Goal: Information Seeking & Learning: Compare options

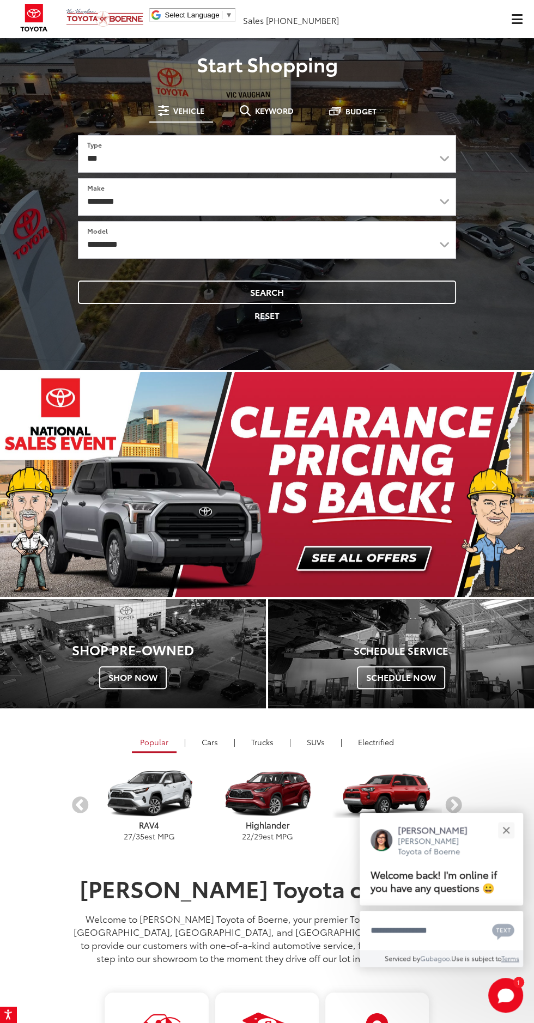
click at [511, 34] on button "Click to show site navigation" at bounding box center [516, 19] width 34 height 38
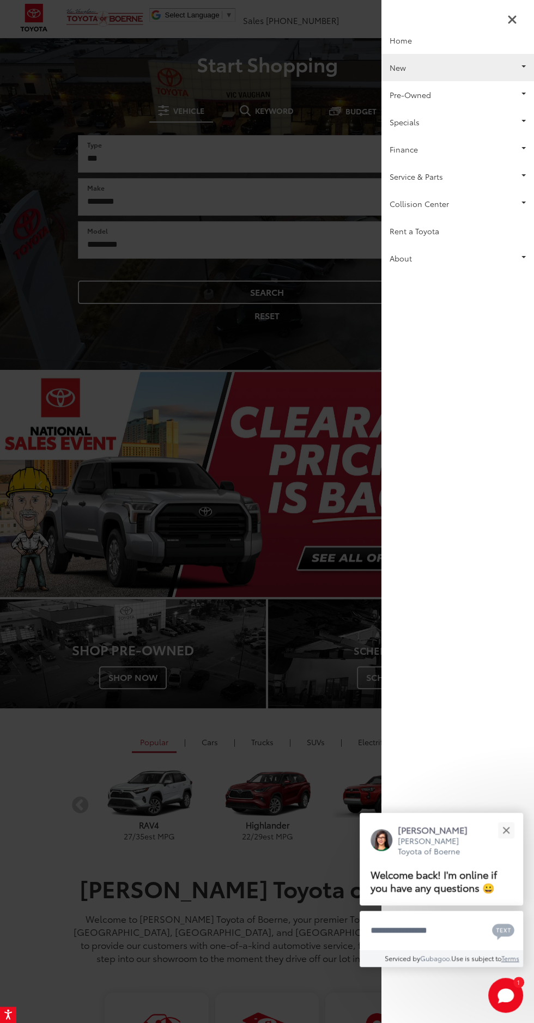
click at [460, 76] on link "New" at bounding box center [457, 67] width 153 height 27
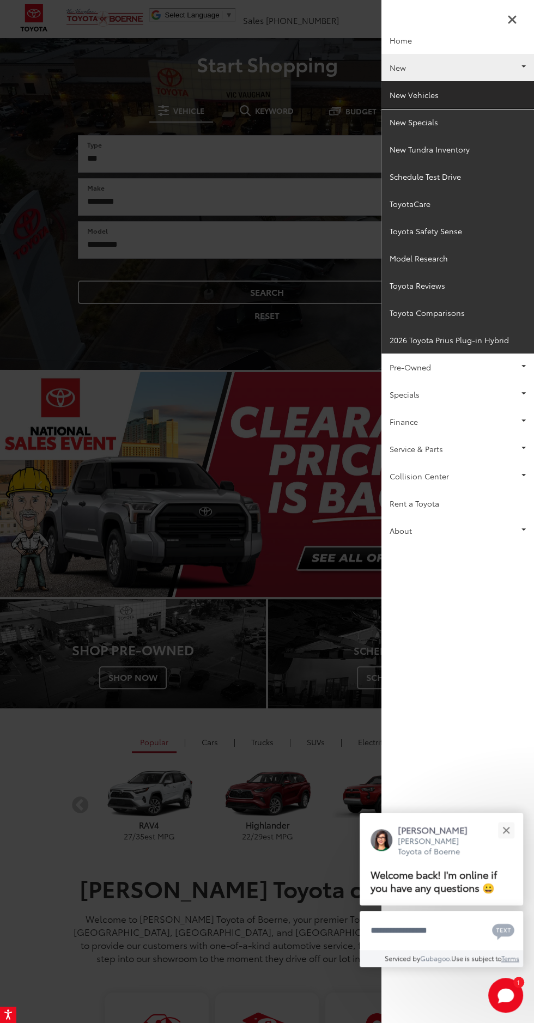
click at [448, 97] on link "New Vehicles" at bounding box center [457, 94] width 153 height 27
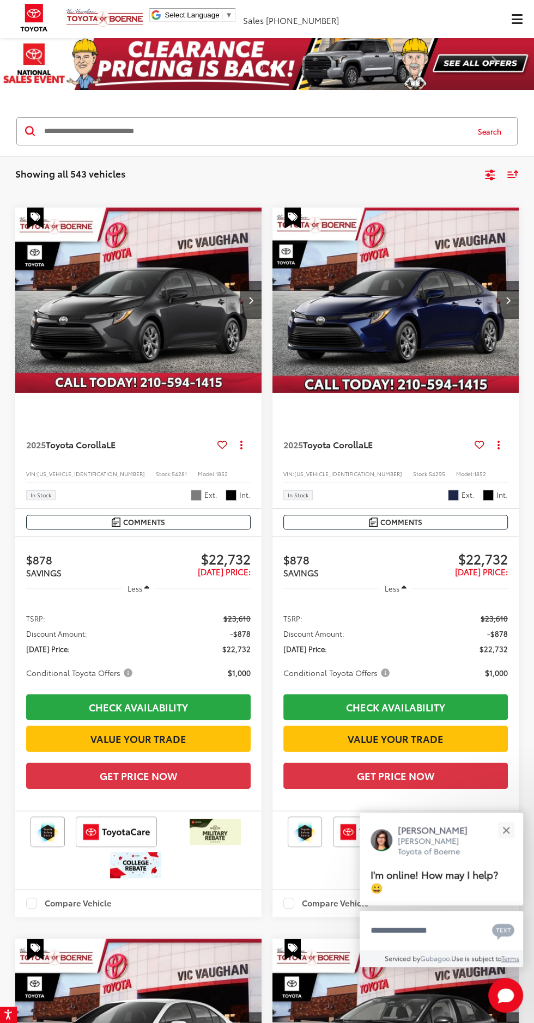
click at [512, 174] on icon "Select sort value" at bounding box center [513, 174] width 12 height 8
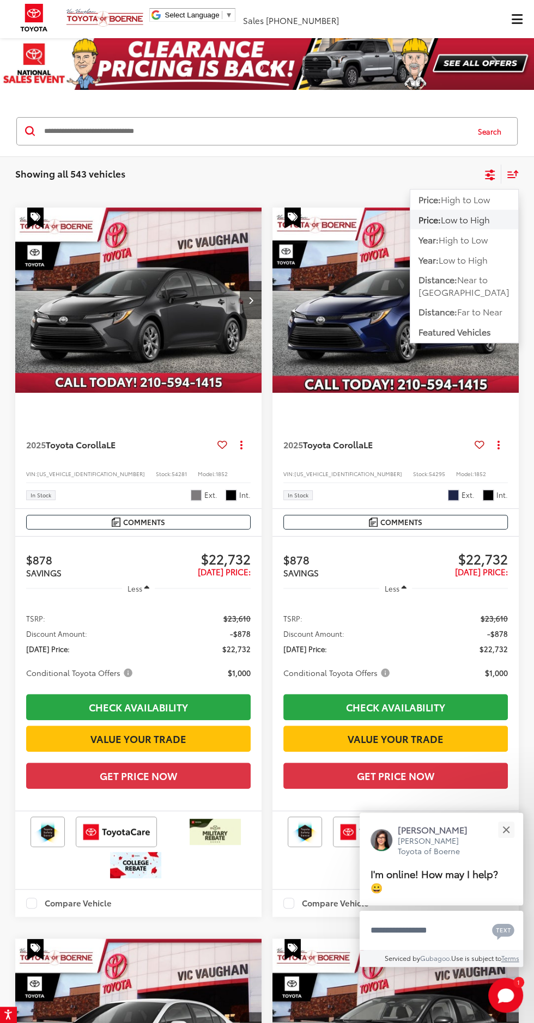
click at [487, 170] on icon "Select filters" at bounding box center [490, 175] width 14 height 14
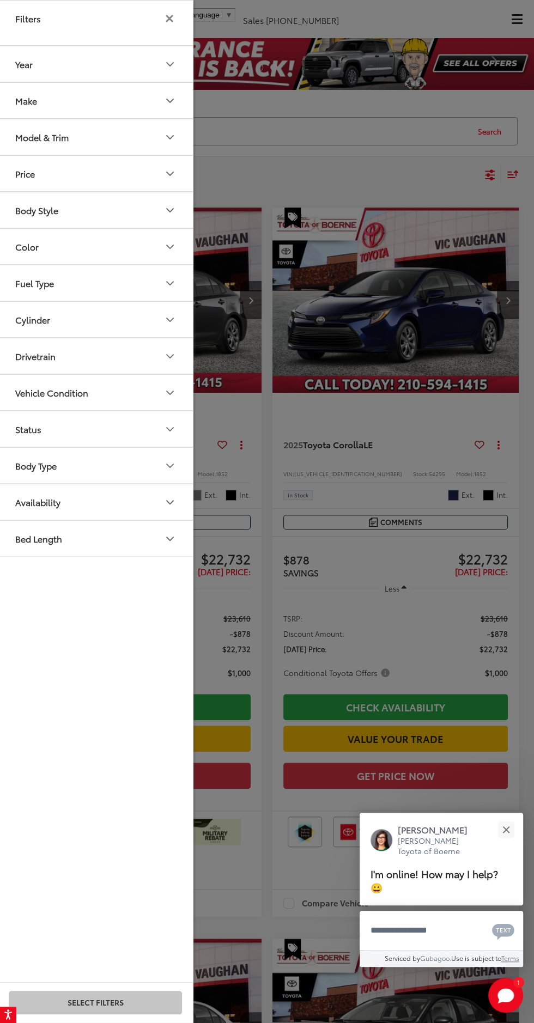
click at [479, 163] on div at bounding box center [267, 511] width 534 height 1023
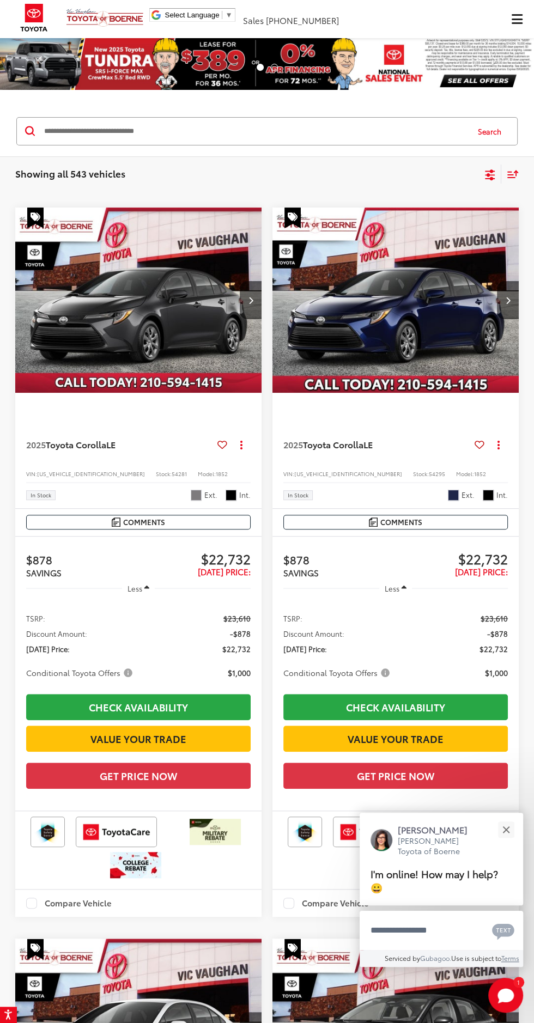
click at [490, 169] on icon "Select filters" at bounding box center [490, 175] width 14 height 14
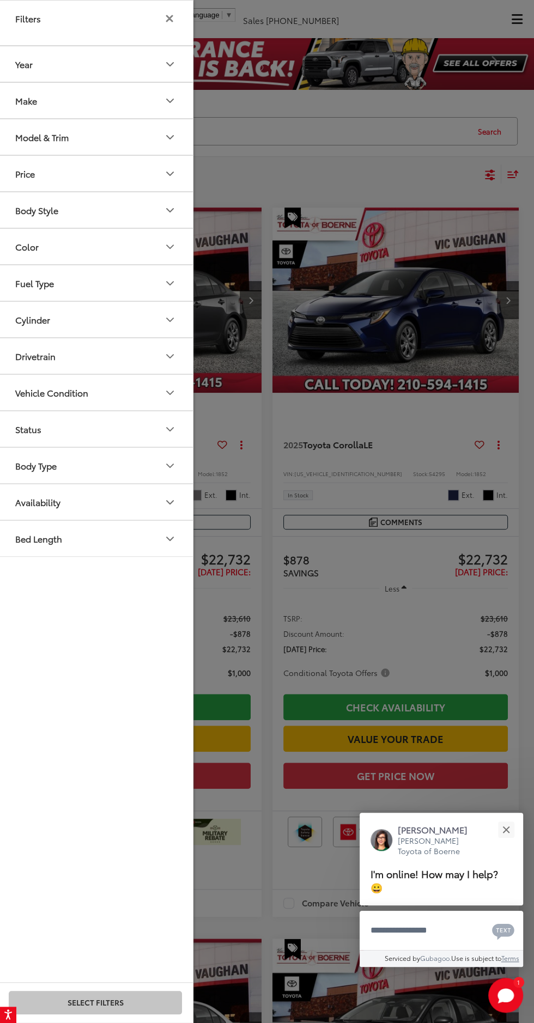
click at [120, 146] on button "Model & Trim" at bounding box center [96, 136] width 196 height 35
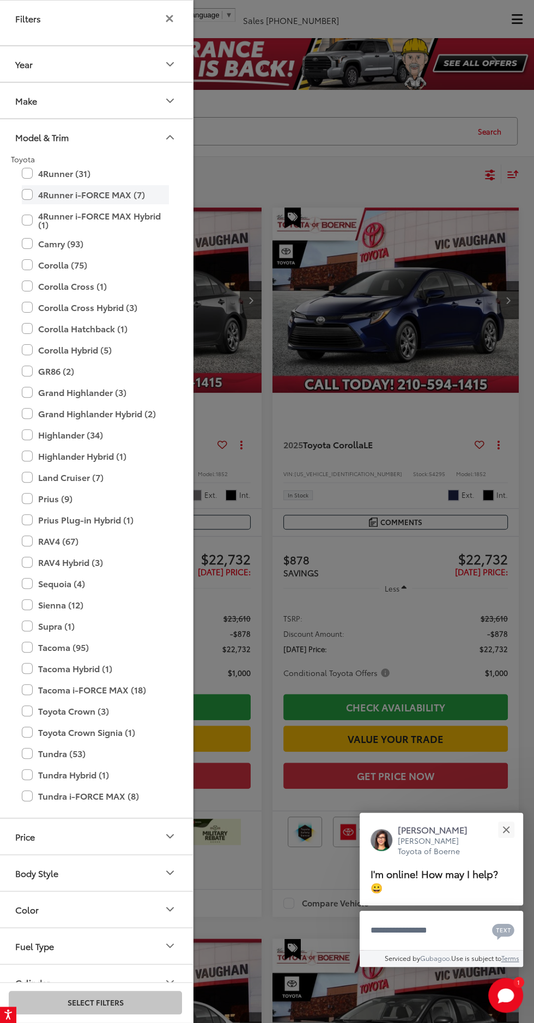
click at [118, 193] on label "4Runner i-FORCE MAX (7)" at bounding box center [95, 194] width 147 height 19
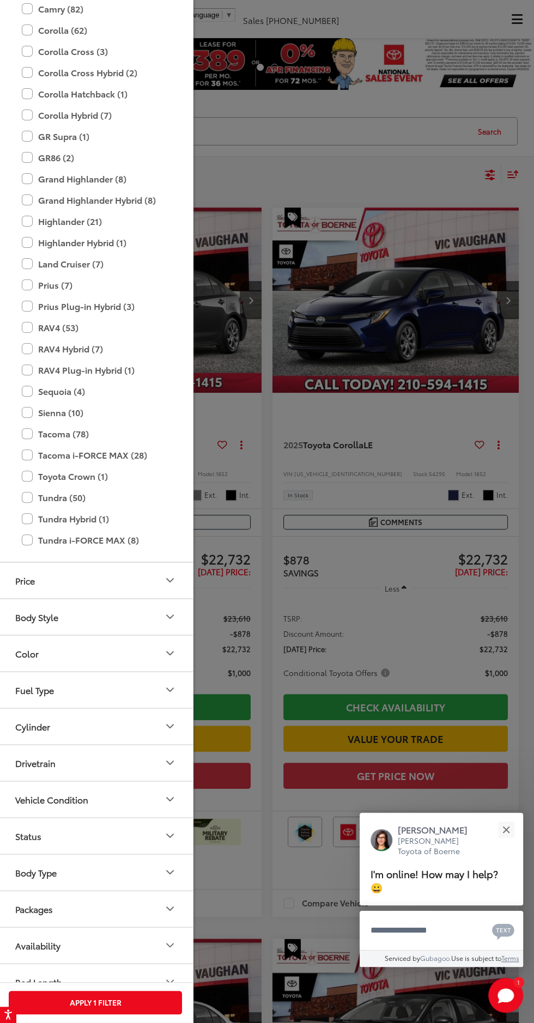
scroll to position [228, 0]
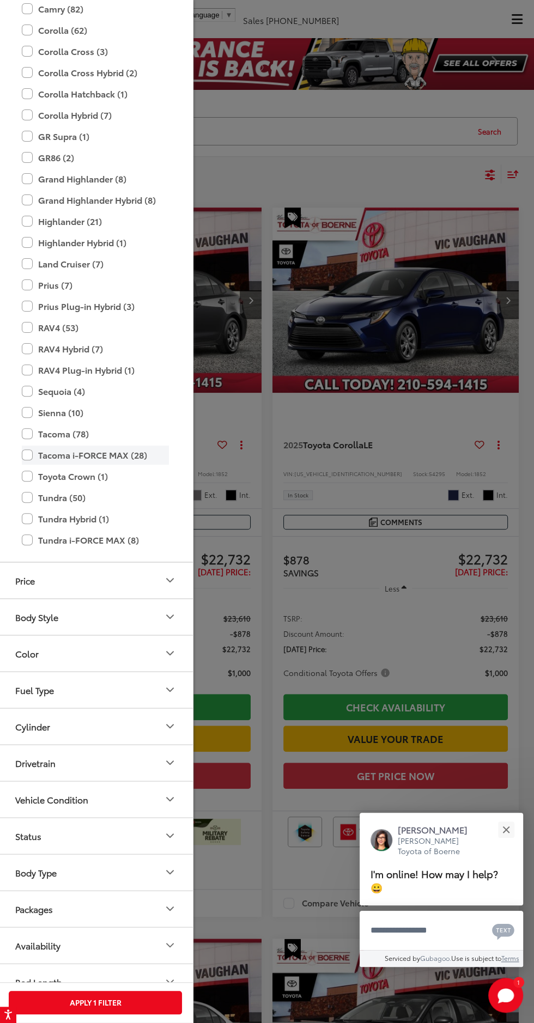
click at [121, 459] on label "Tacoma i-FORCE MAX (28)" at bounding box center [95, 455] width 147 height 19
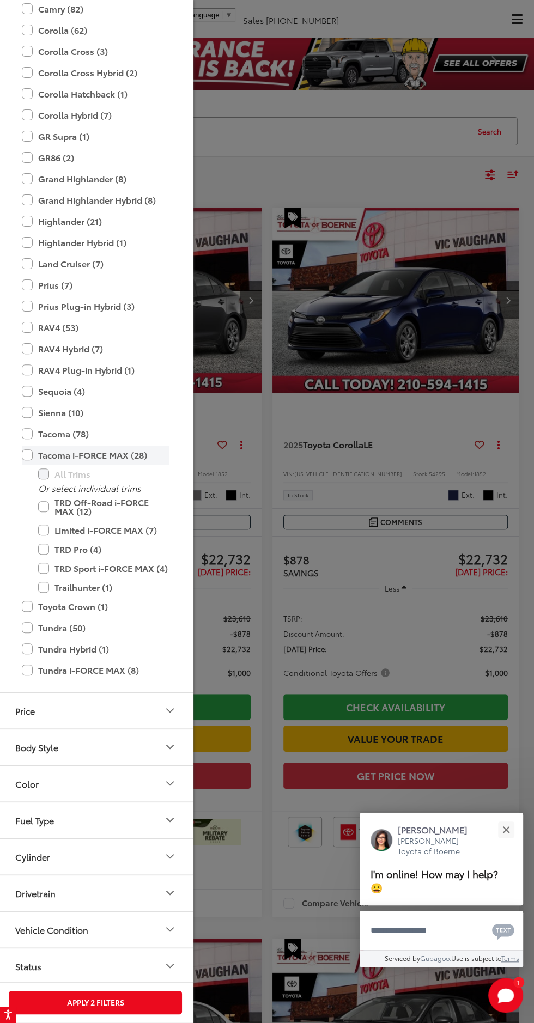
scroll to position [295, 0]
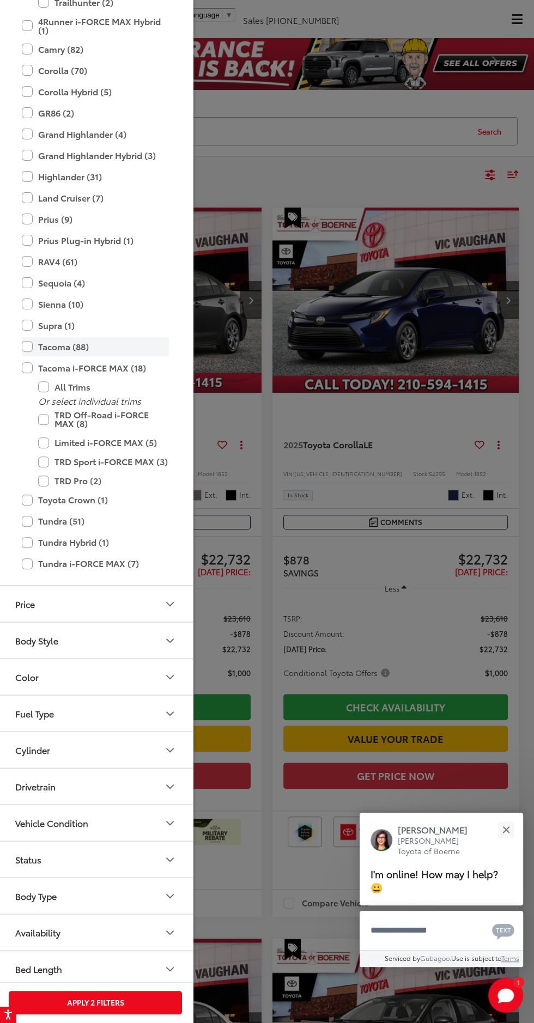
click at [61, 345] on label "Tacoma (88)" at bounding box center [95, 346] width 147 height 19
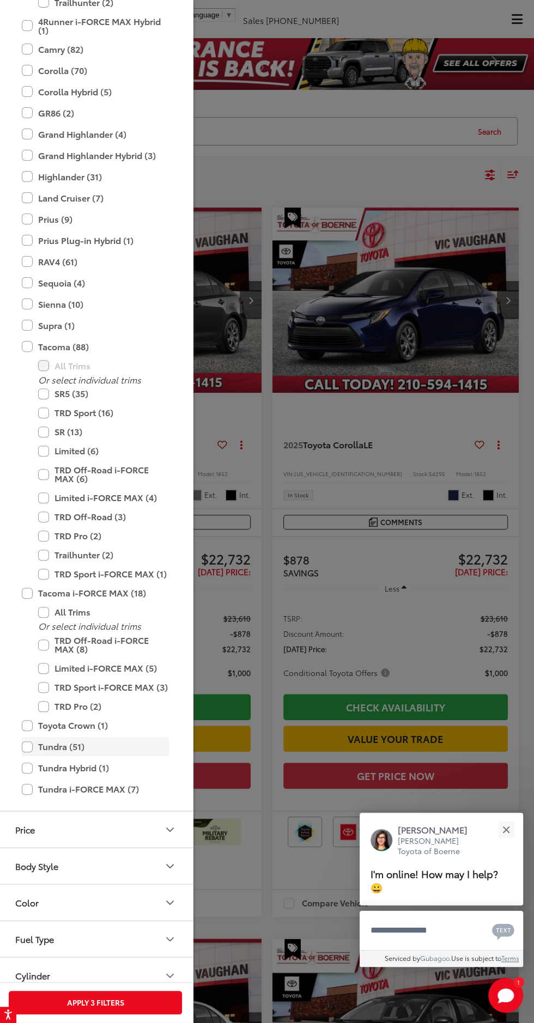
click at [93, 739] on label "Tundra (51)" at bounding box center [95, 746] width 147 height 19
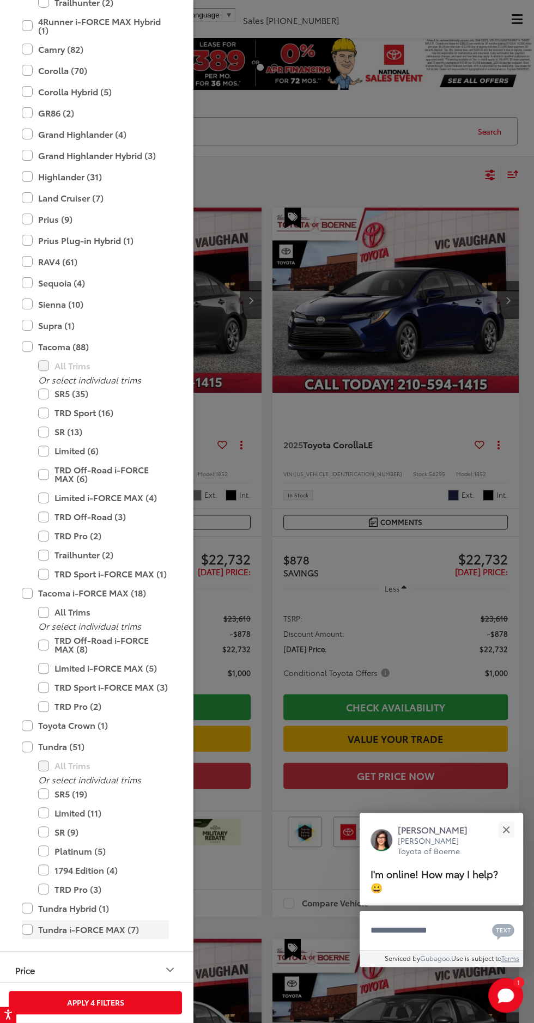
click at [108, 929] on label "Tundra i-FORCE MAX (7)" at bounding box center [95, 929] width 147 height 19
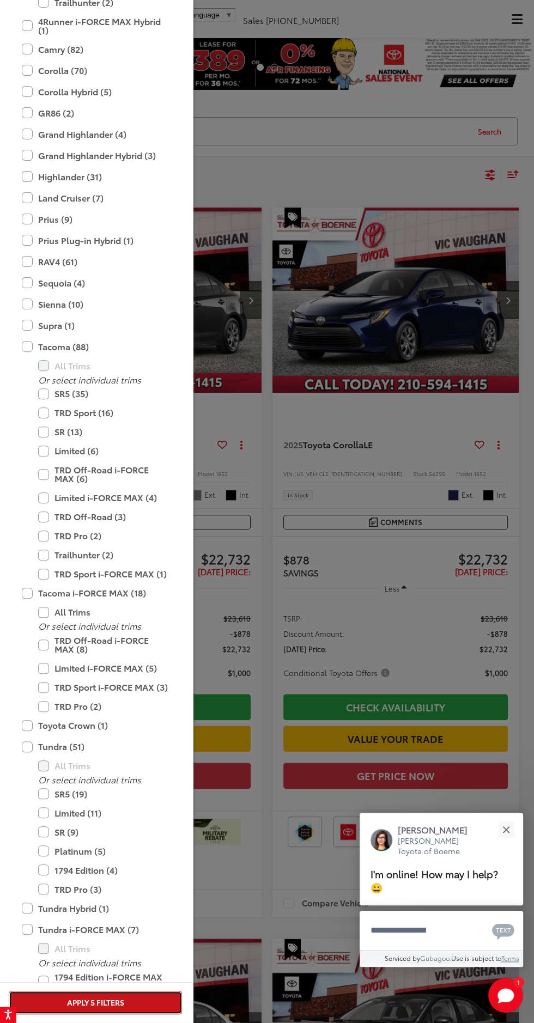
click at [148, 999] on button "Apply 5 Filters" at bounding box center [95, 1002] width 173 height 23
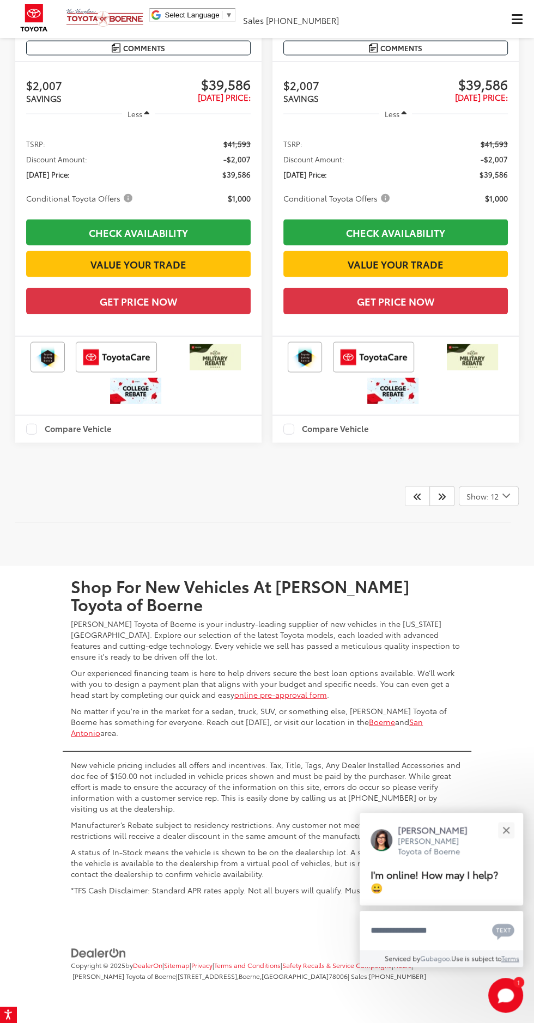
scroll to position [4295, 0]
click at [490, 501] on span "Show: 12" at bounding box center [482, 495] width 32 height 11
click at [515, 588] on button "Show: 96" at bounding box center [488, 578] width 59 height 20
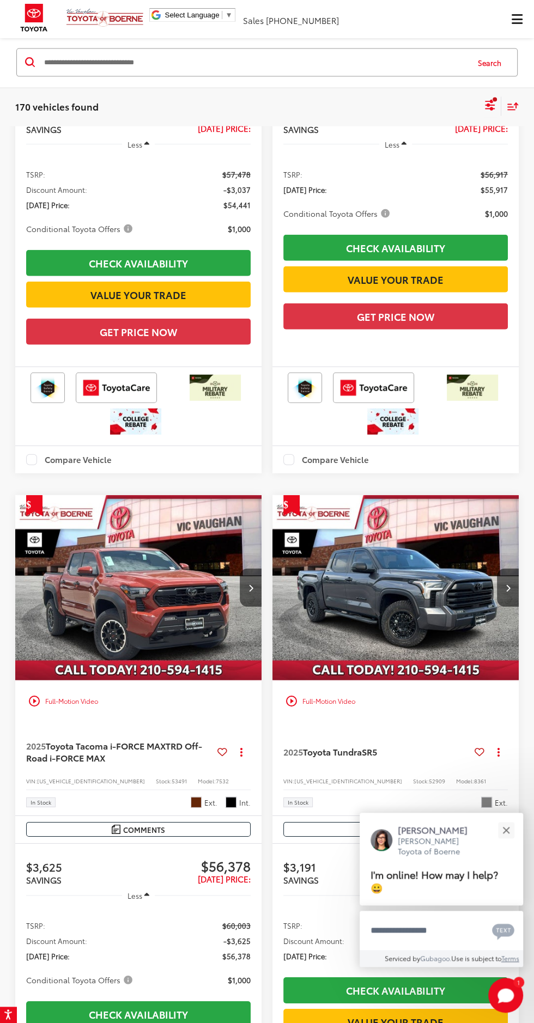
scroll to position [18046, 0]
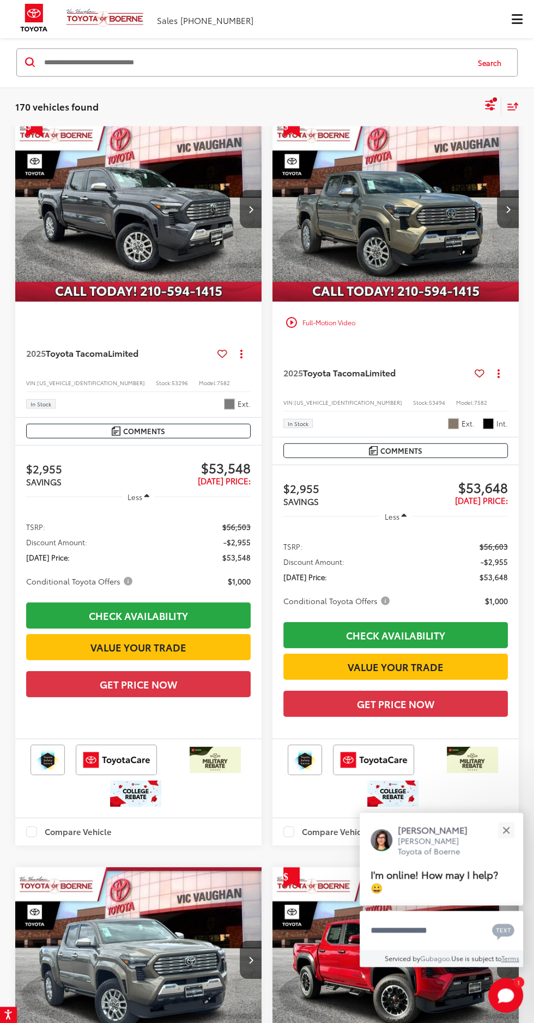
scroll to position [15852, 0]
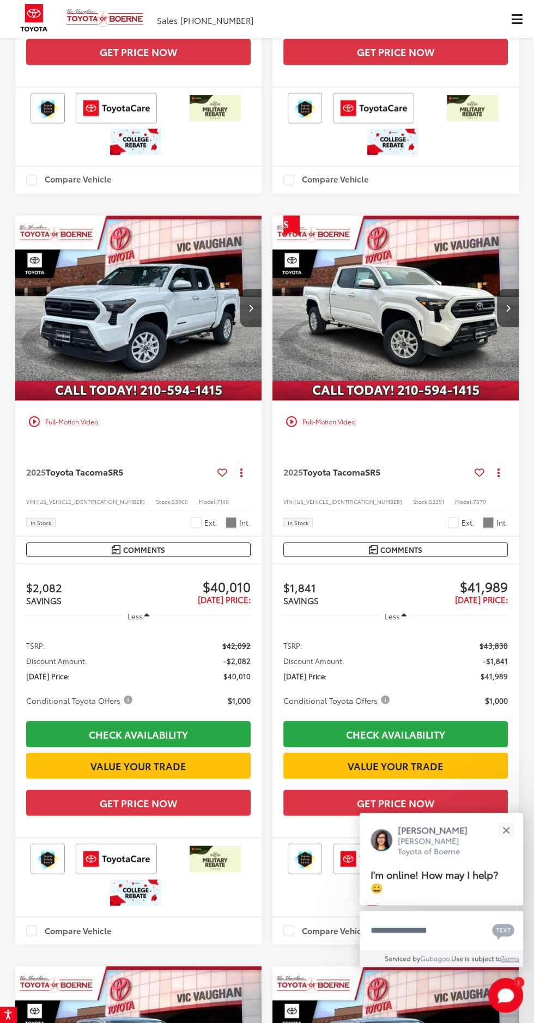
scroll to position [6667, 0]
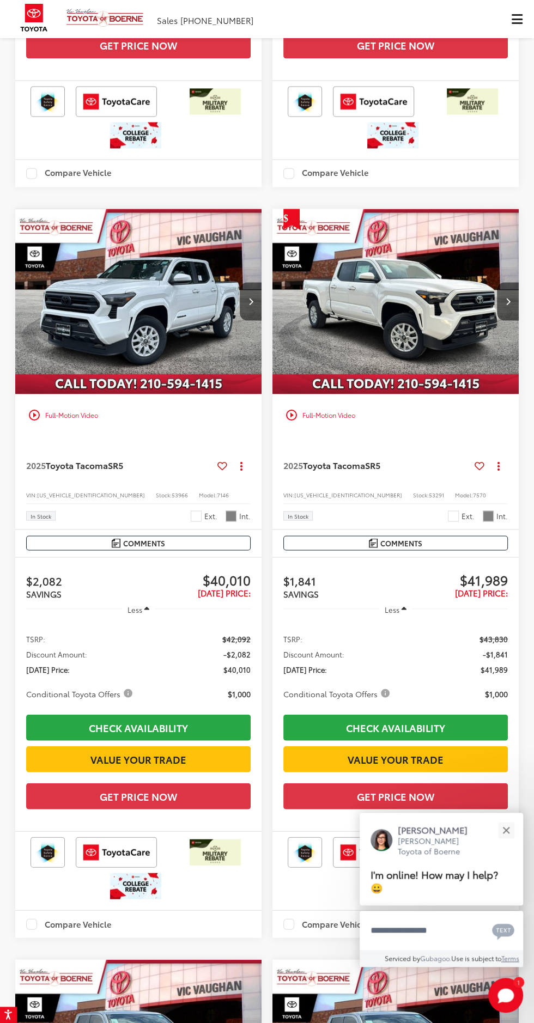
click at [172, 394] on img "2025 Toyota Tacoma SR5 0" at bounding box center [139, 302] width 248 height 186
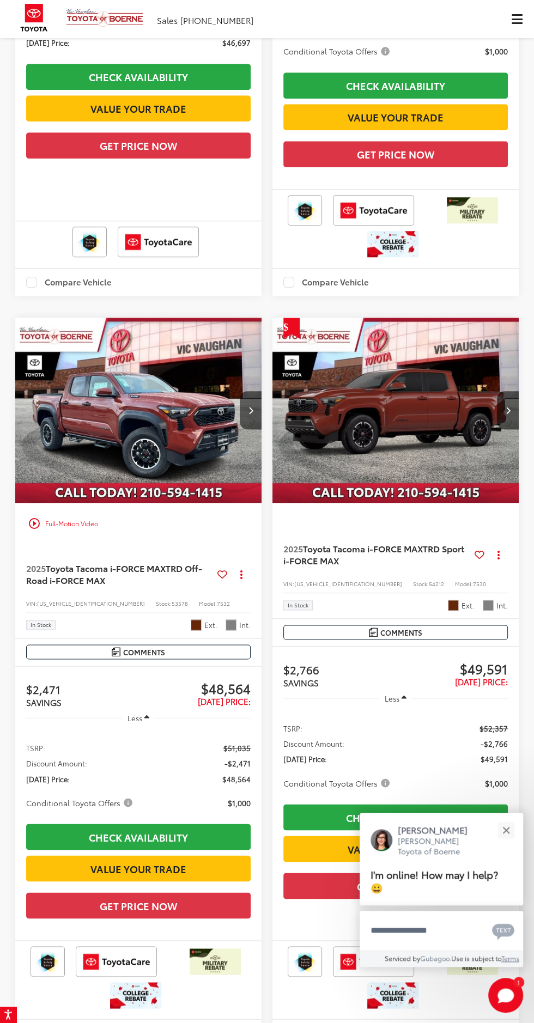
scroll to position [11842, 0]
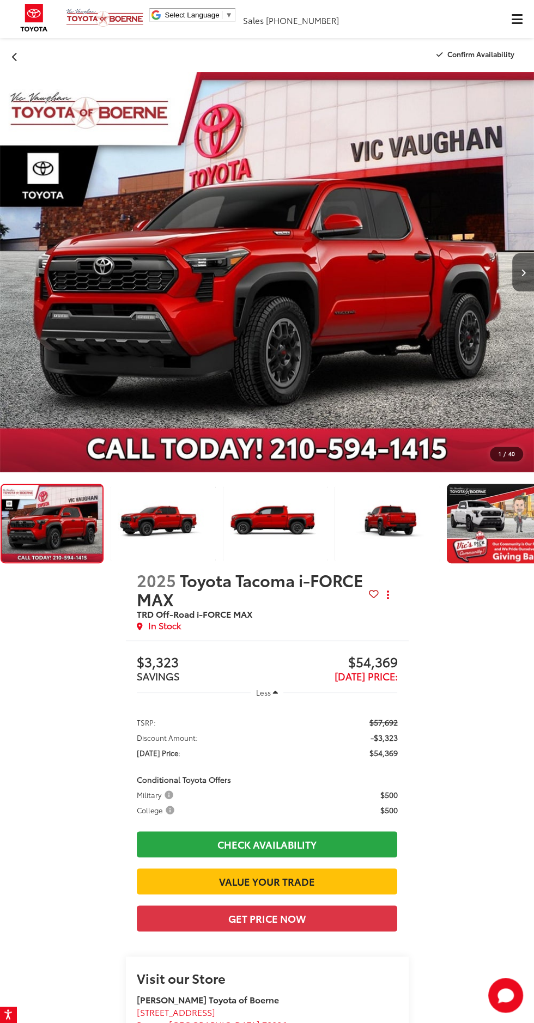
click at [498, 278] on div at bounding box center [494, 272] width 80 height 400
click at [175, 540] on img "Expand Photo 1" at bounding box center [162, 523] width 107 height 81
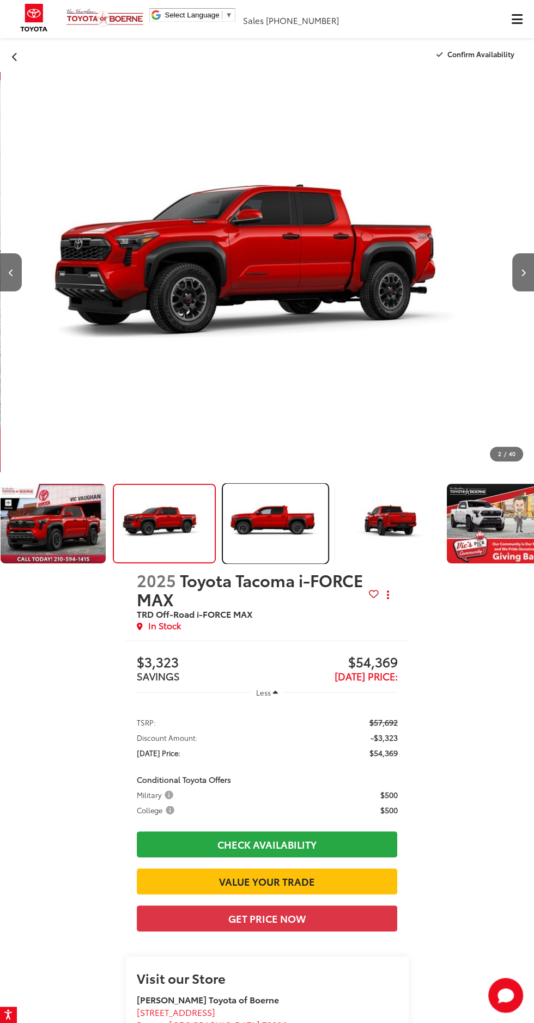
click at [294, 528] on img "Expand Photo 2" at bounding box center [275, 523] width 107 height 81
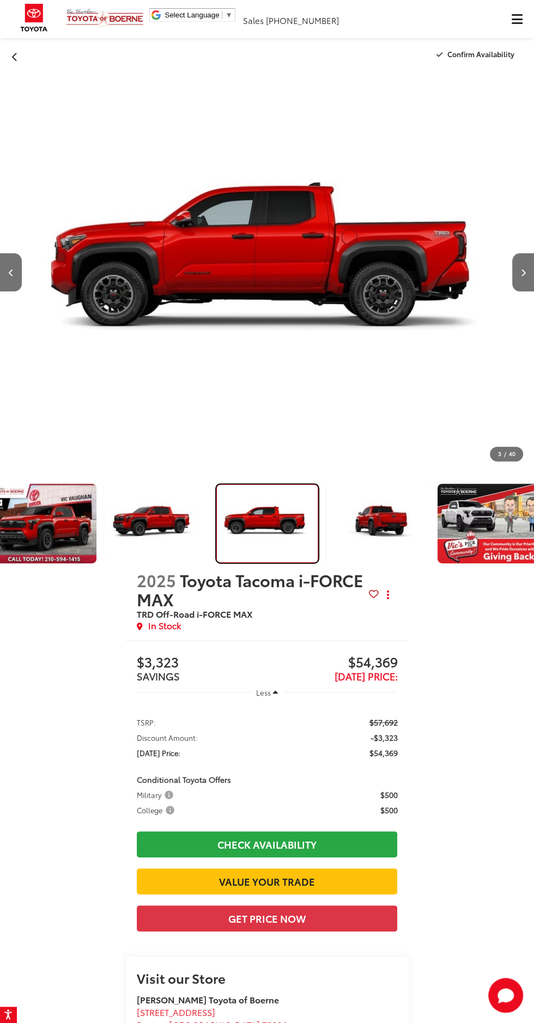
scroll to position [0, 1067]
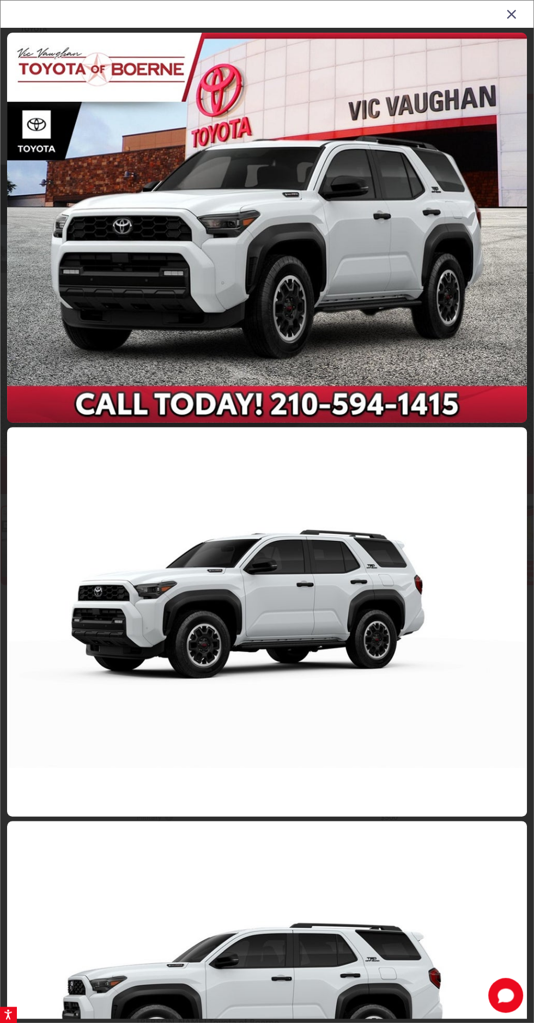
click at [511, 14] on icon "Close gallery" at bounding box center [511, 14] width 11 height 14
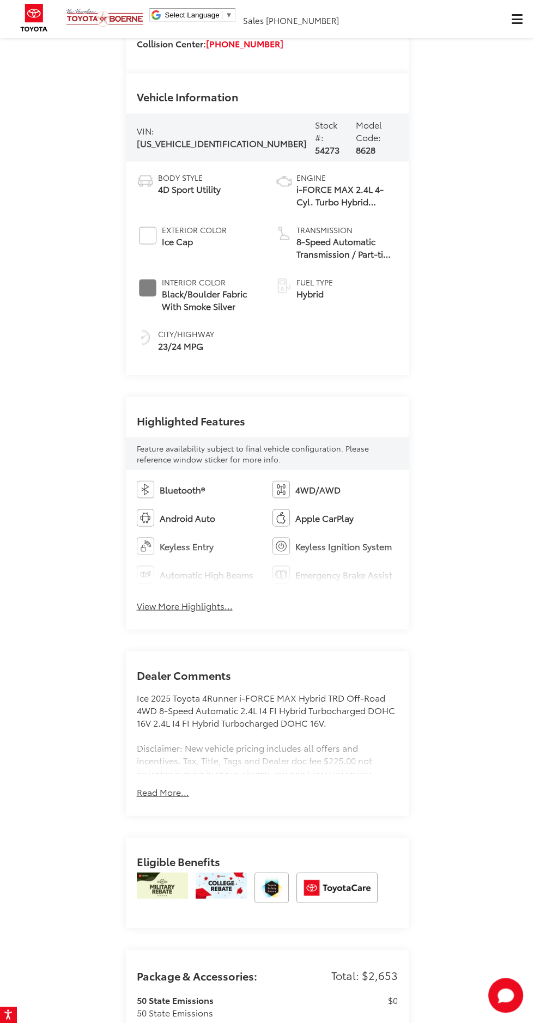
scroll to position [1059, 0]
click at [178, 611] on button "View More Highlights..." at bounding box center [185, 604] width 96 height 13
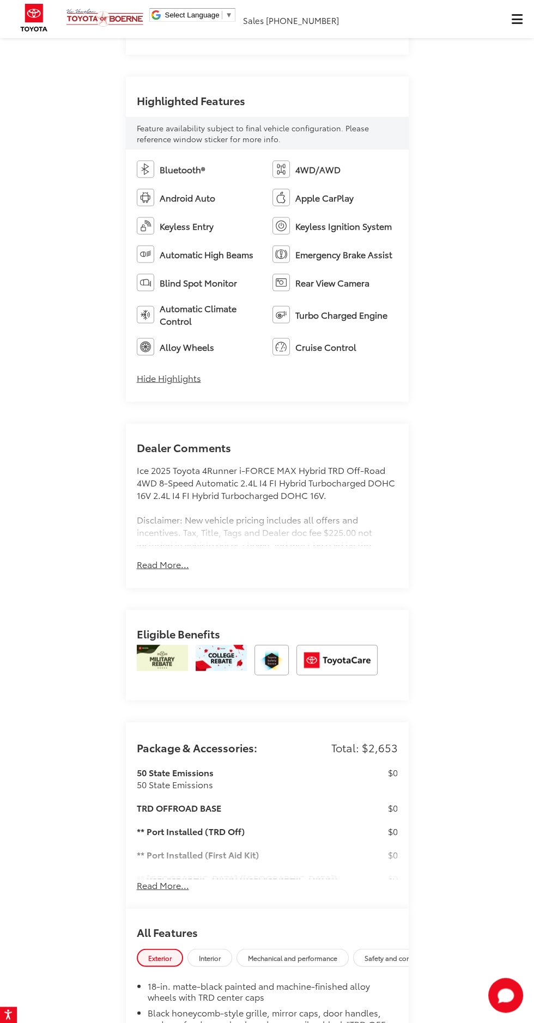
scroll to position [1380, 0]
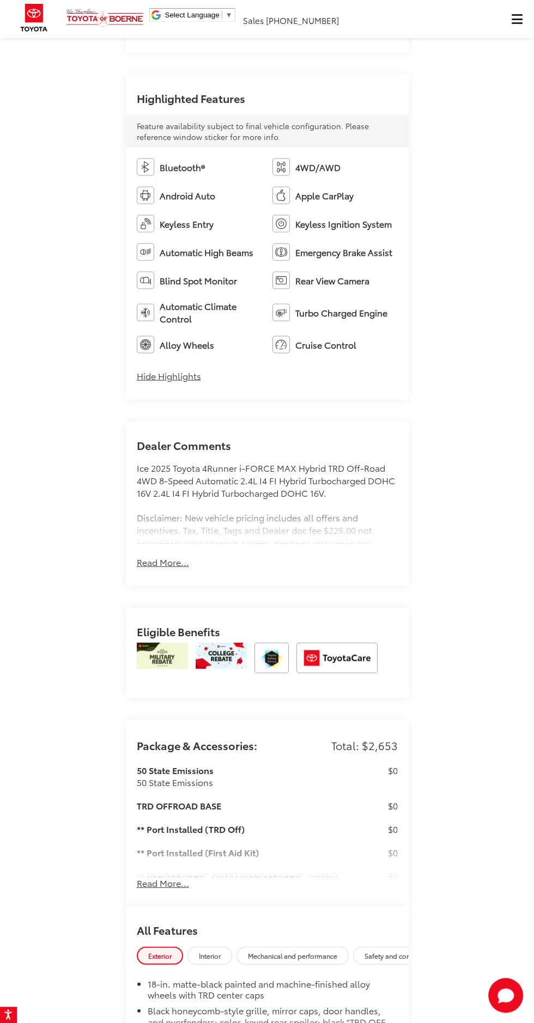
click at [168, 568] on button "Read More..." at bounding box center [163, 562] width 52 height 13
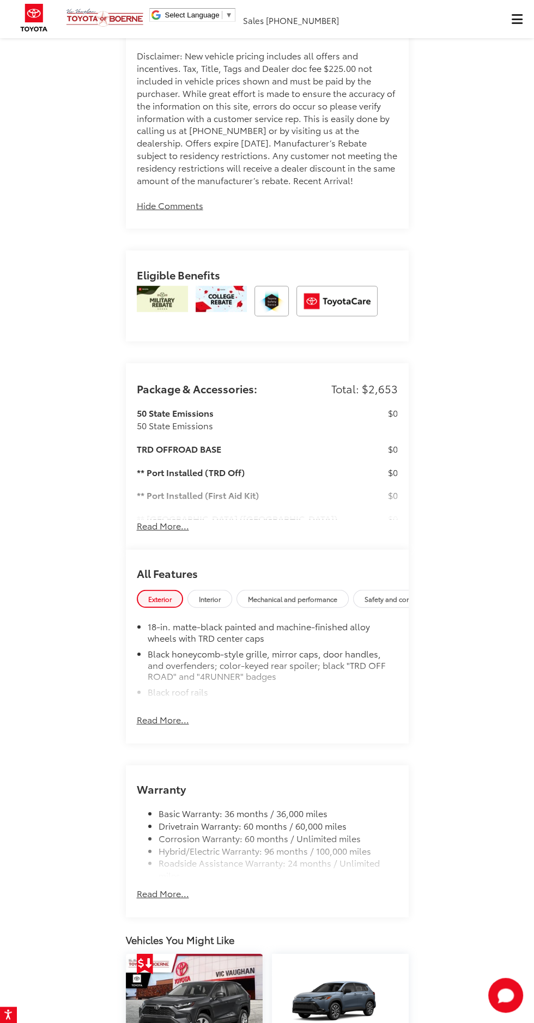
scroll to position [1844, 0]
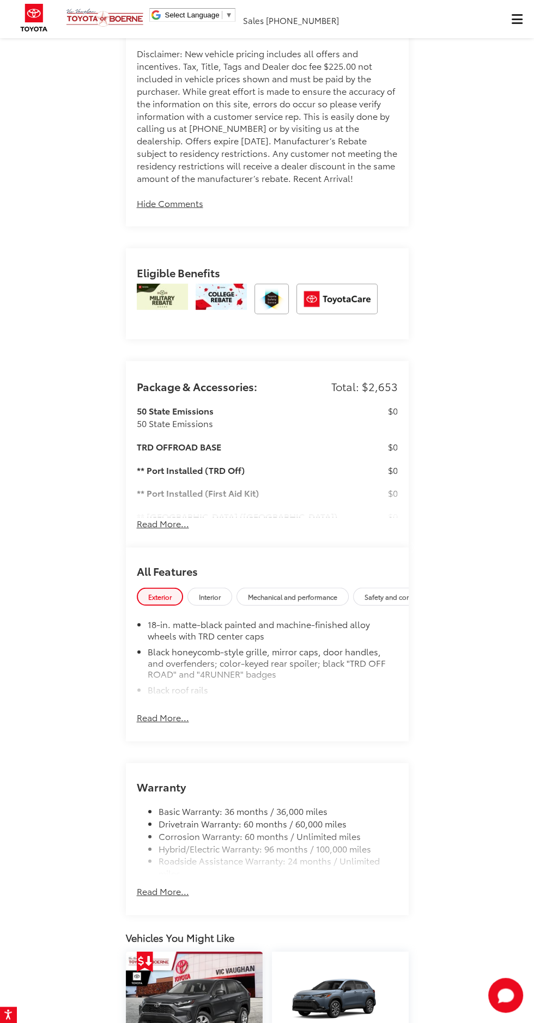
click at [164, 724] on button "Read More..." at bounding box center [163, 711] width 52 height 23
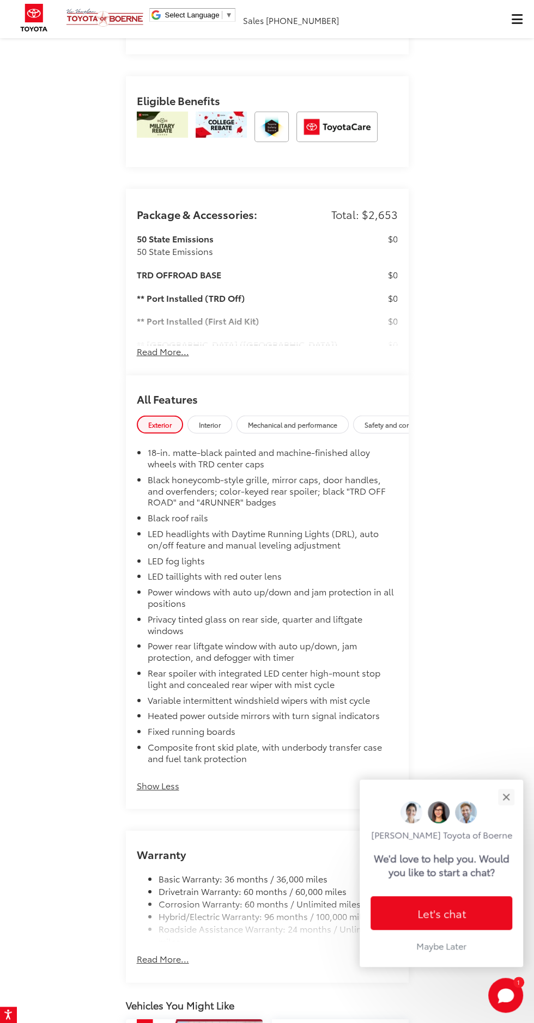
scroll to position [1997, 0]
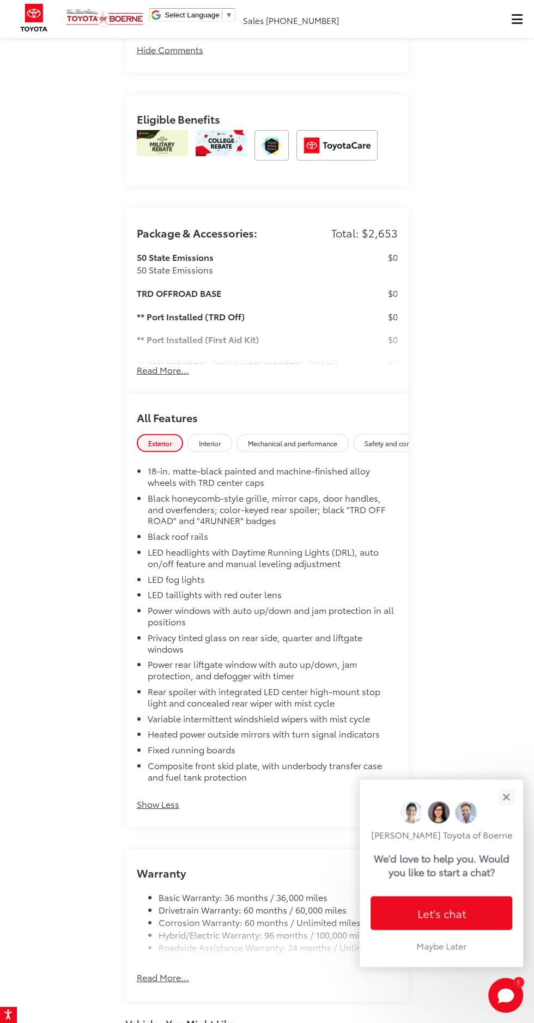
click at [170, 376] on button "Read More..." at bounding box center [163, 370] width 52 height 13
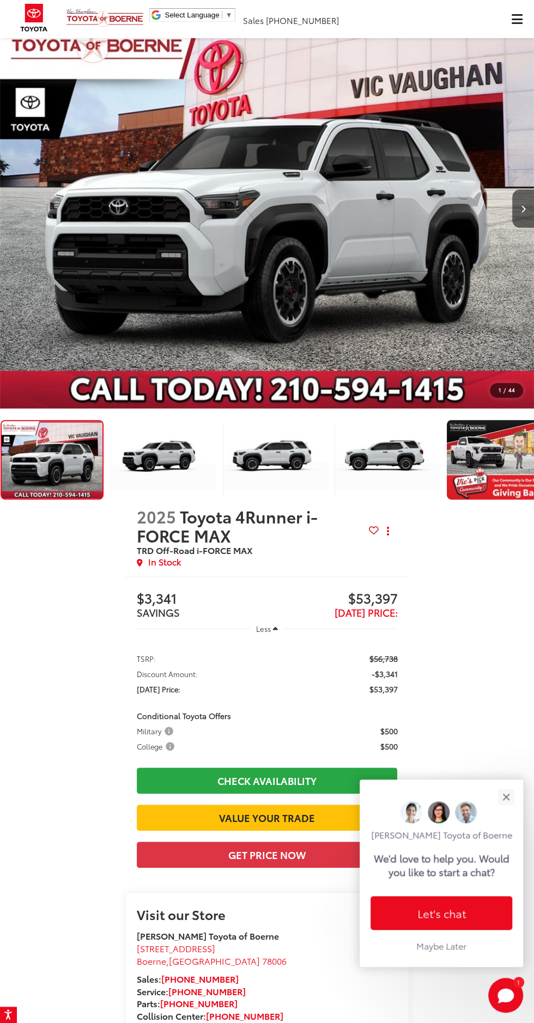
scroll to position [0, 0]
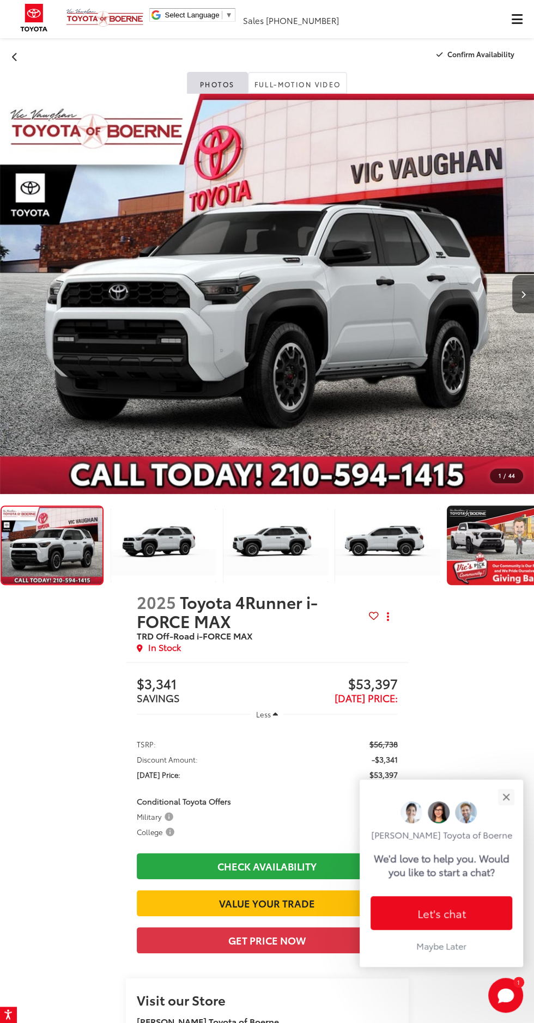
click at [386, 302] on img "2025 Toyota 4Runner i-FORCE MAX TRD Off-Road i-FORCE MAX 0" at bounding box center [267, 294] width 534 height 400
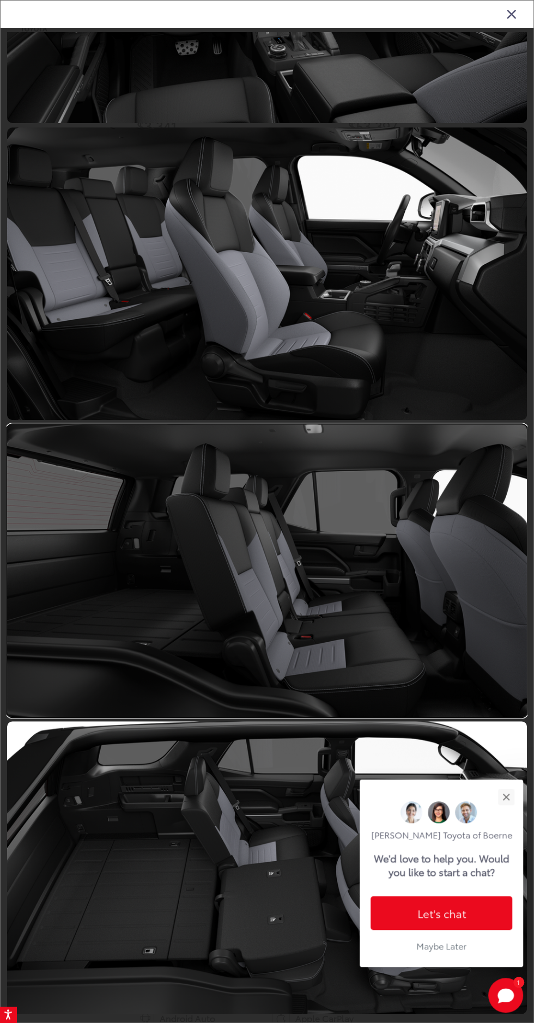
scroll to position [14124, 0]
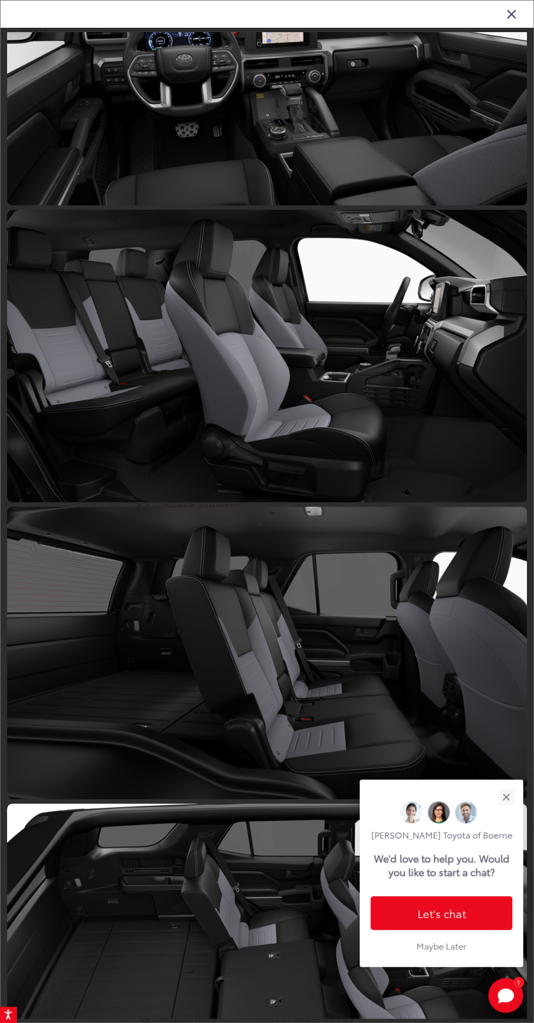
click at [503, 6] on div "2025 Toyota 4Runner i-FORCE MAX" at bounding box center [267, 14] width 533 height 27
click at [509, 13] on icon "Close gallery" at bounding box center [511, 14] width 11 height 14
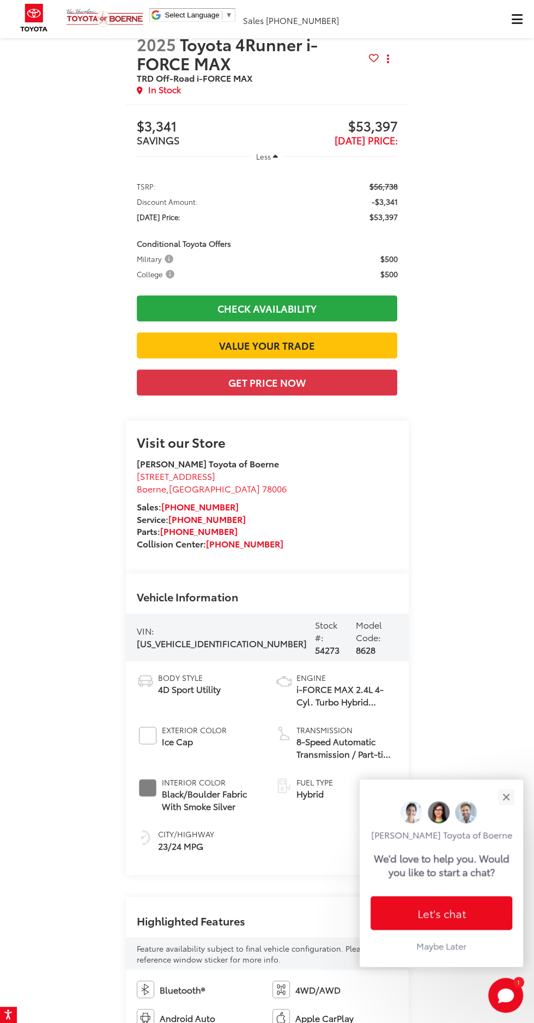
click at [512, 19] on span "Click to show site navigation" at bounding box center [516, 19] width 11 height 1
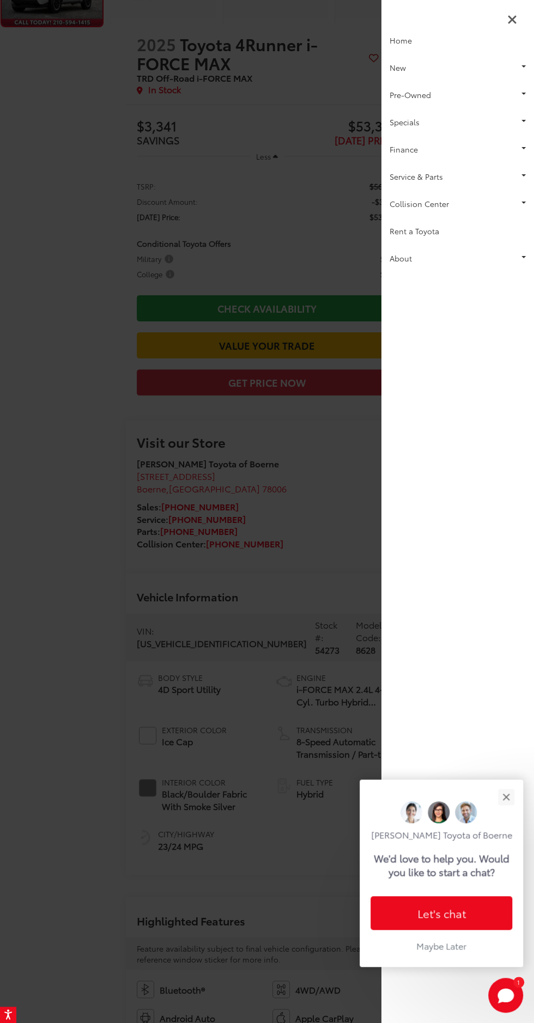
scroll to position [0, 0]
click at [321, 543] on div at bounding box center [267, 511] width 534 height 1023
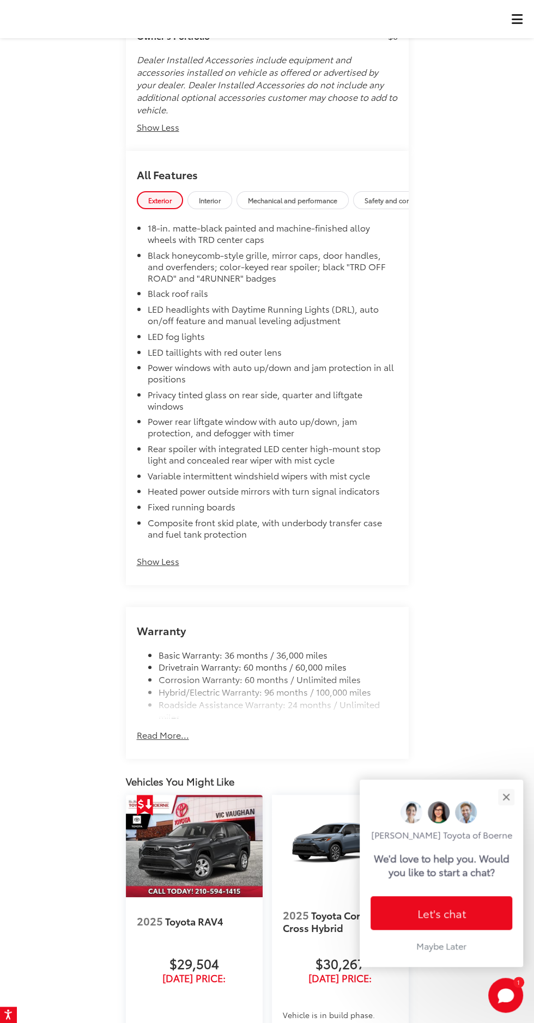
scroll to position [2718, 0]
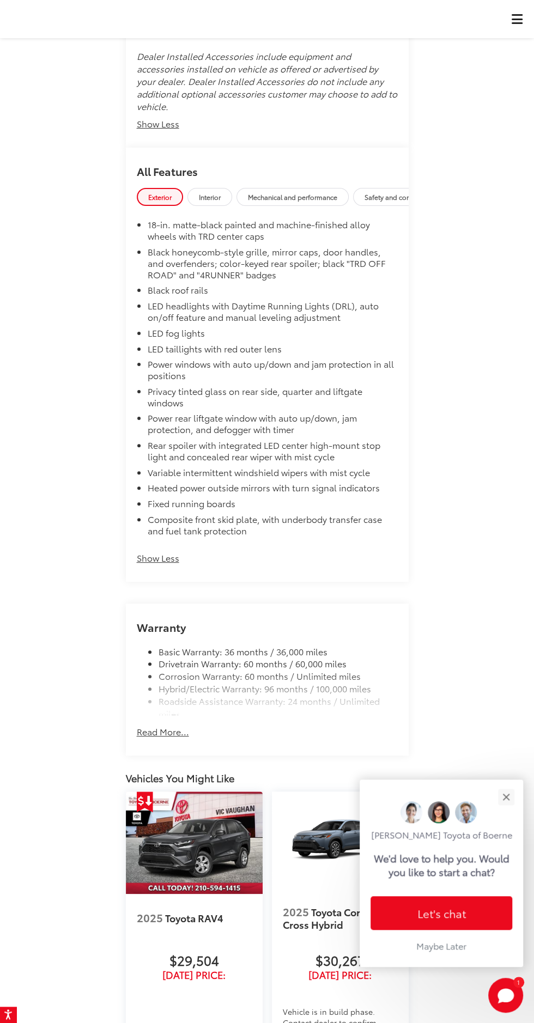
click at [156, 564] on button "Show Less" at bounding box center [158, 552] width 42 height 23
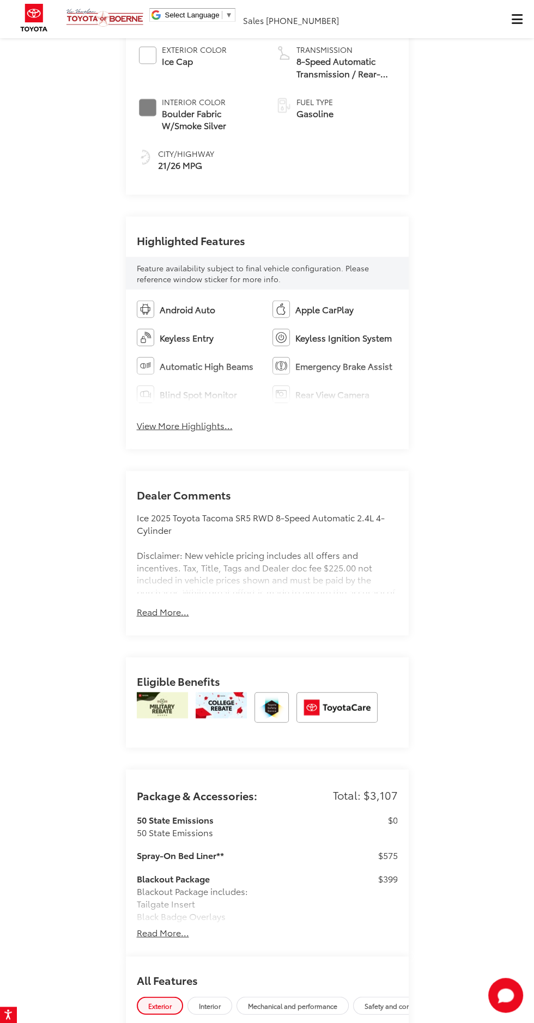
scroll to position [1199, 0]
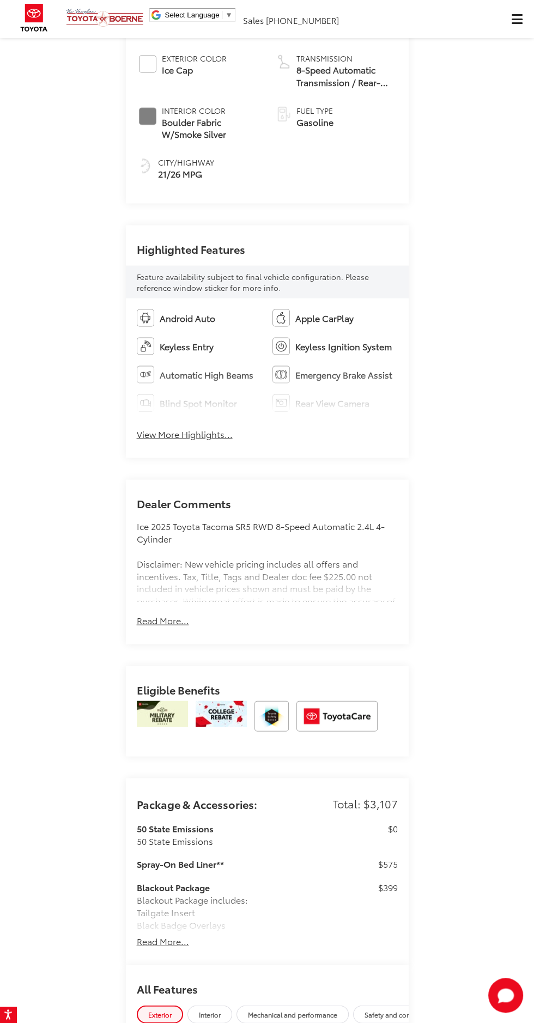
click at [185, 440] on button "View More Highlights..." at bounding box center [185, 434] width 96 height 13
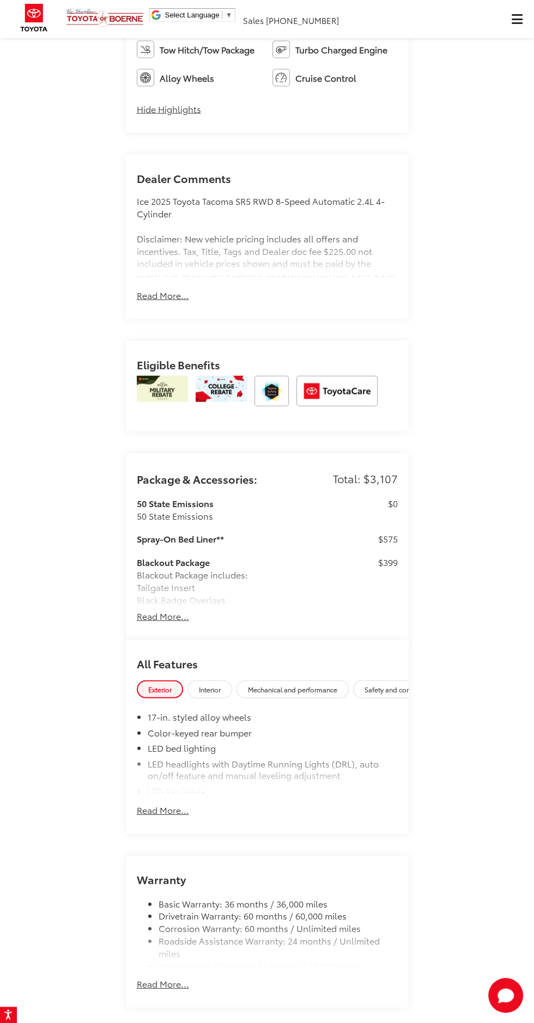
scroll to position [1595, 0]
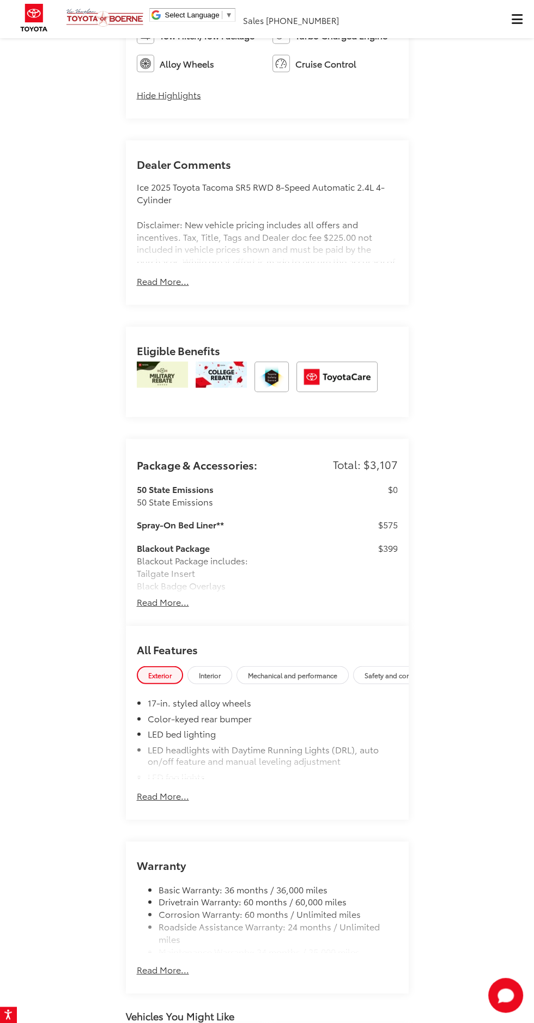
click at [161, 802] on button "Read More..." at bounding box center [163, 790] width 52 height 23
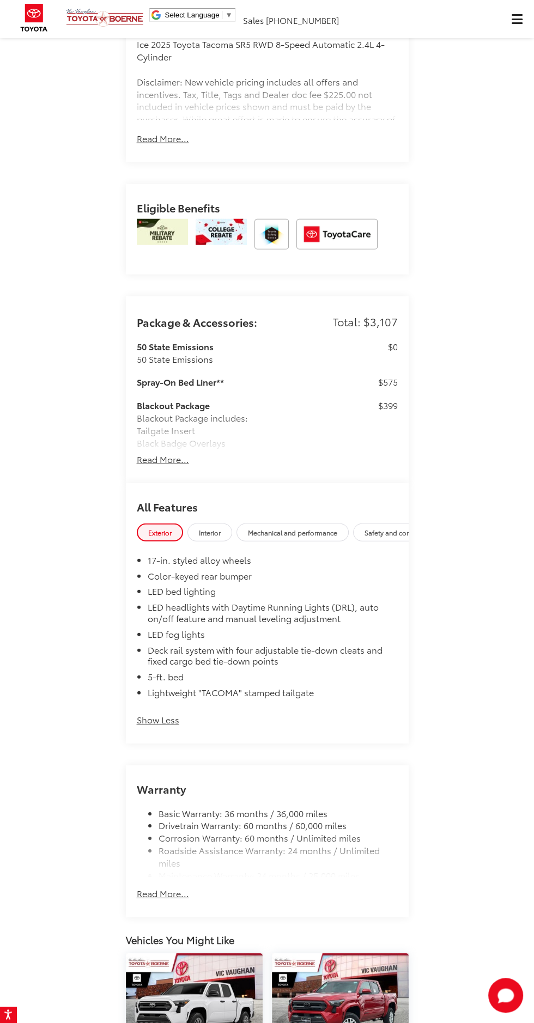
scroll to position [1737, 0]
click at [170, 466] on button "Read More..." at bounding box center [163, 460] width 52 height 13
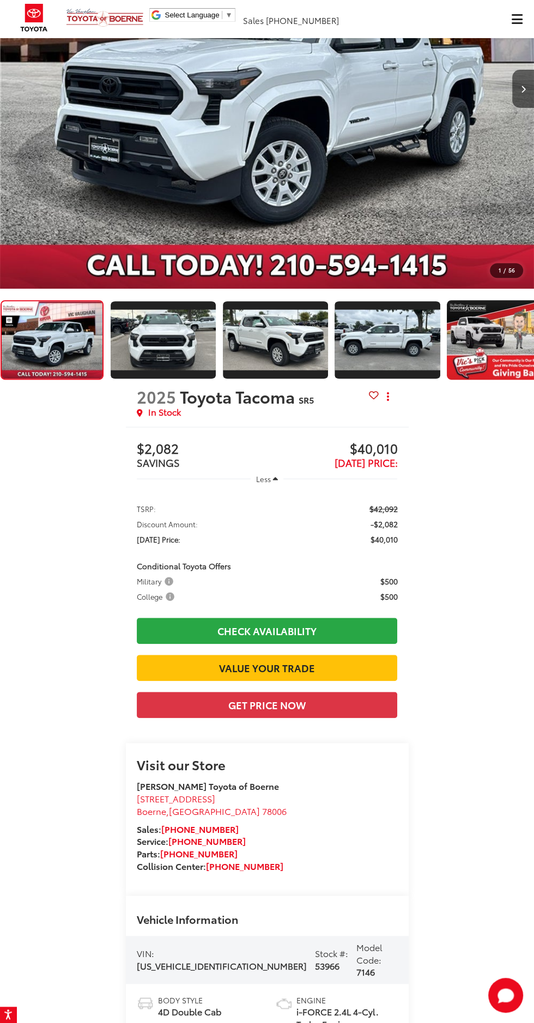
scroll to position [197, 0]
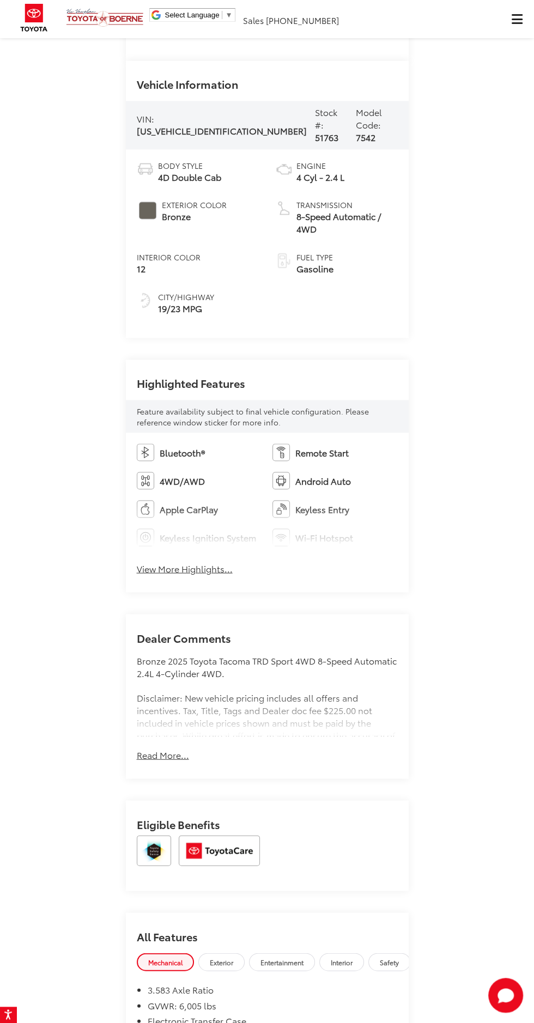
scroll to position [1011, 0]
click at [209, 573] on button "View More Highlights..." at bounding box center [185, 566] width 96 height 13
